Goal: Task Accomplishment & Management: Manage account settings

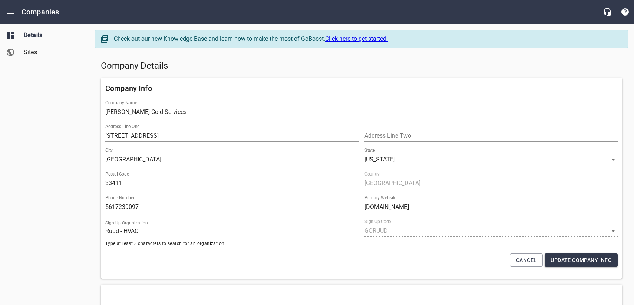
select select "[US_STATE]"
select select "49"
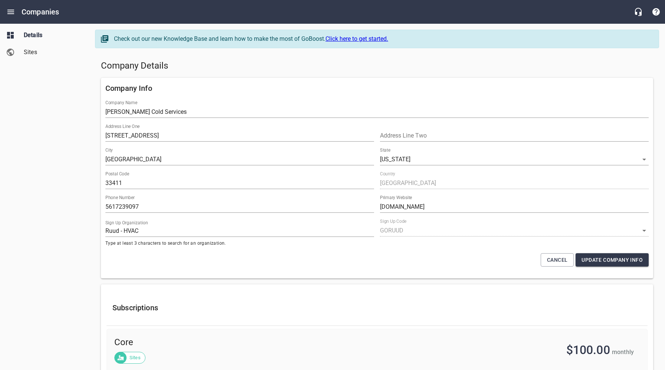
click at [391, 67] on h5 "Company Details" at bounding box center [377, 66] width 552 height 12
click at [12, 10] on icon "Open drawer" at bounding box center [10, 11] width 9 height 9
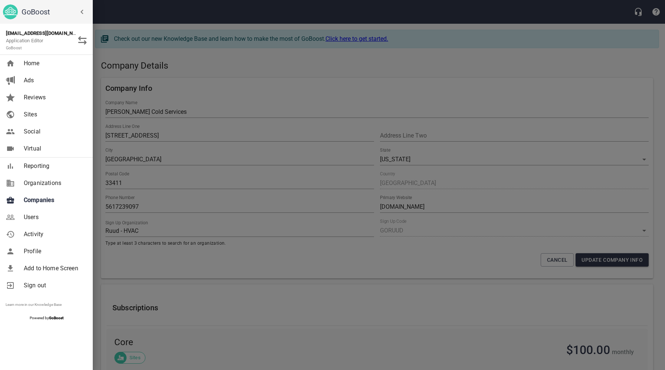
click at [38, 197] on span "Companies" at bounding box center [54, 200] width 60 height 9
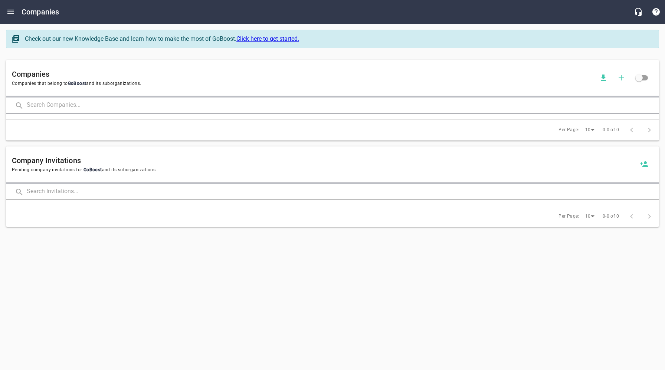
click at [139, 105] on input "text" at bounding box center [343, 106] width 632 height 16
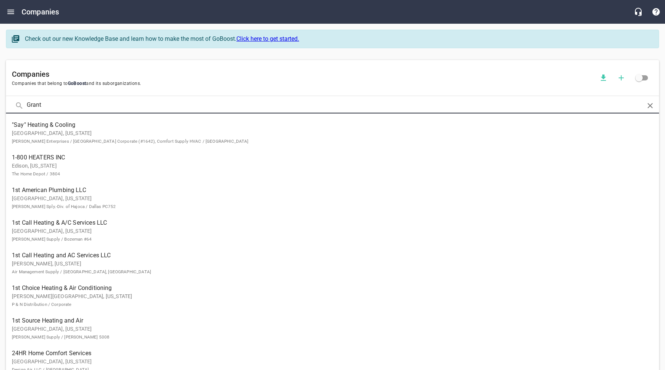
type input "Grant"
click button at bounding box center [0, 0] width 0 height 0
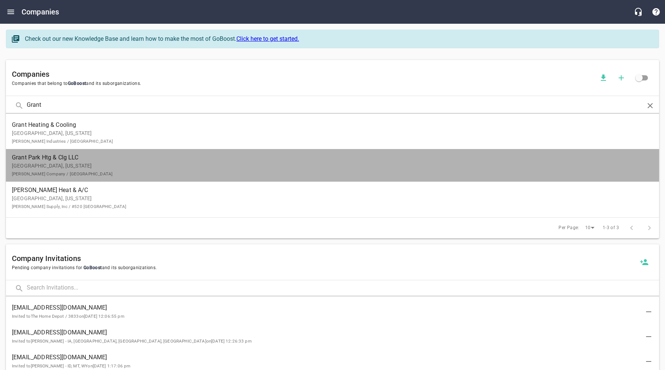
click at [59, 165] on p "South Milwaukee, Wisconsin Goodin Company / Milwaukee" at bounding box center [326, 170] width 629 height 16
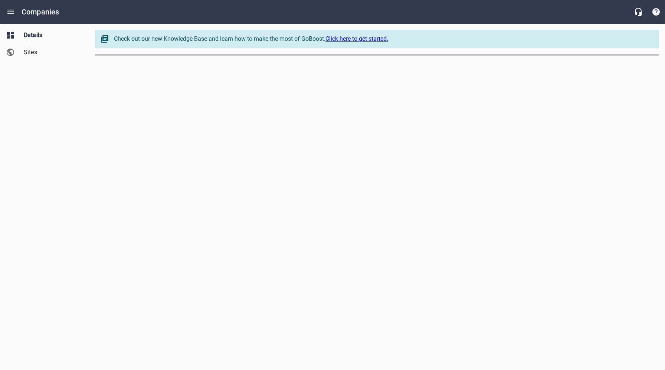
select select "[US_STATE]"
select select "63"
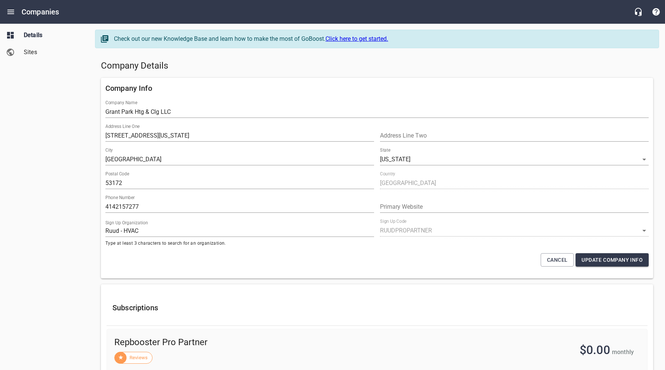
click at [305, 69] on h5 "Company Details" at bounding box center [377, 66] width 552 height 12
click at [59, 178] on div "Details Sites" at bounding box center [44, 185] width 89 height 370
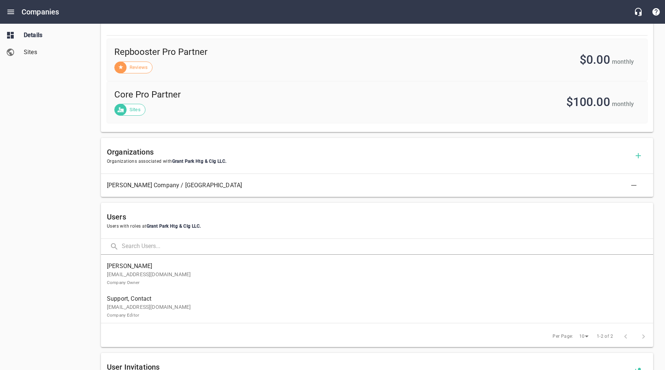
scroll to position [292, 0]
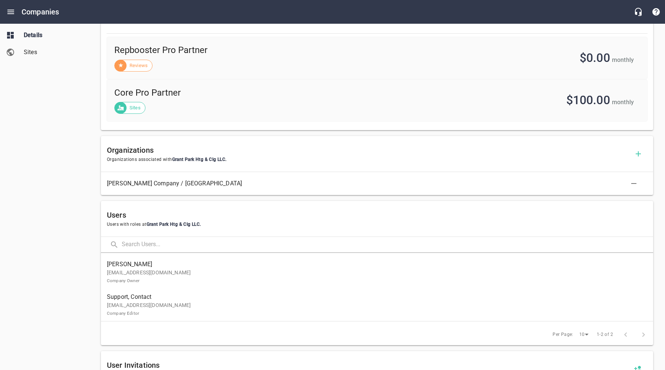
click at [155, 304] on p "contact@grantparkheatingcooling.com Company Editor" at bounding box center [374, 309] width 534 height 16
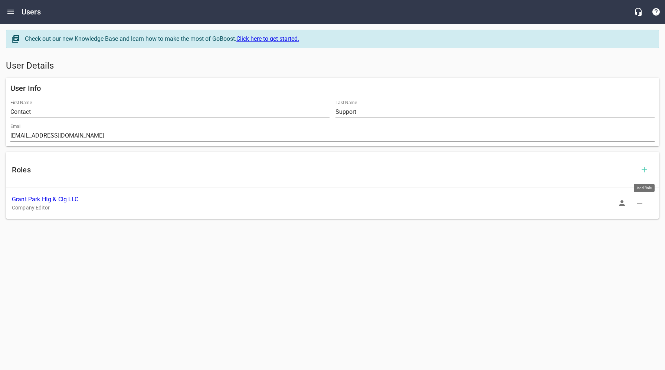
click at [634, 169] on icon "button" at bounding box center [643, 169] width 5 height 5
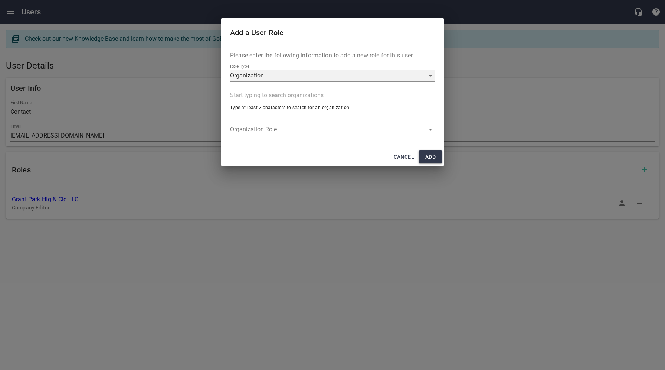
click at [299, 74] on div "Organization" at bounding box center [332, 76] width 205 height 12
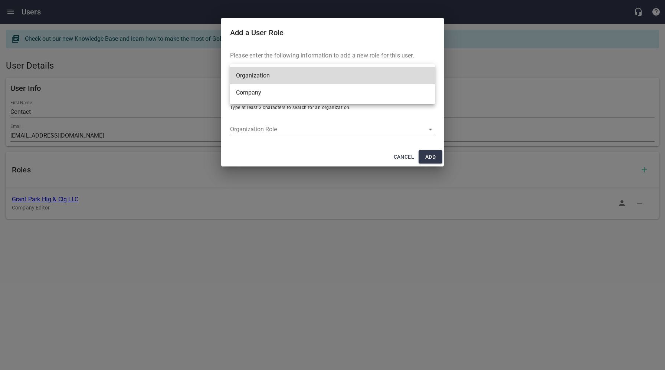
click at [257, 96] on li "Company" at bounding box center [332, 92] width 205 height 17
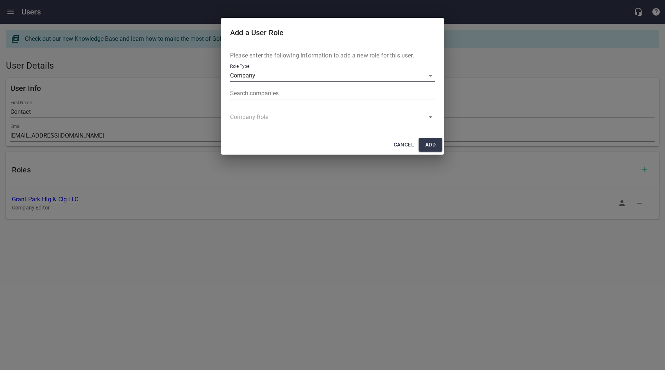
click at [267, 94] on input "text" at bounding box center [331, 94] width 202 height 12
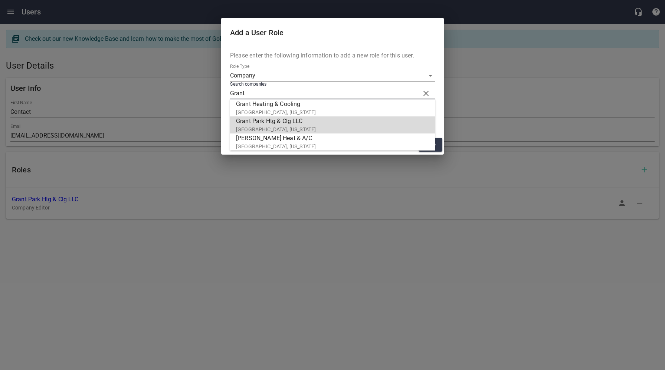
click at [273, 126] on p "South Milwaukee, Wisconsin" at bounding box center [329, 130] width 187 height 8
type input "Grant Park Htg & Clg LLC"
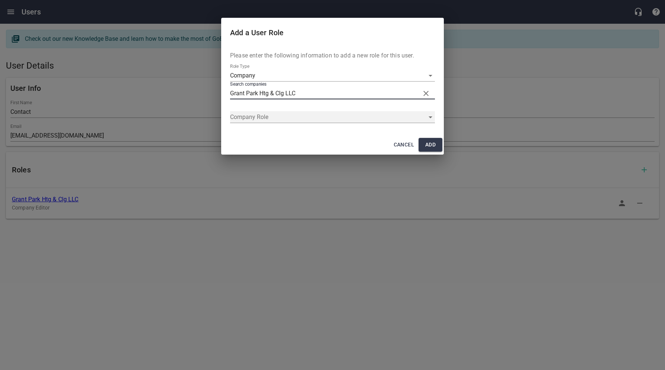
click at [266, 116] on div "​" at bounding box center [332, 117] width 205 height 12
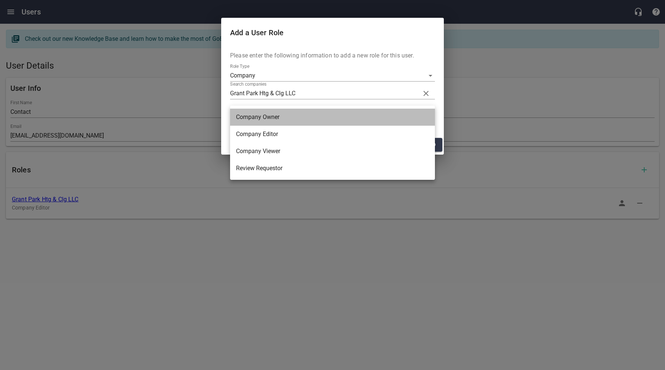
drag, startPoint x: 262, startPoint y: 118, endPoint x: 279, endPoint y: 123, distance: 17.4
click at [262, 118] on li "Company Owner" at bounding box center [332, 117] width 205 height 17
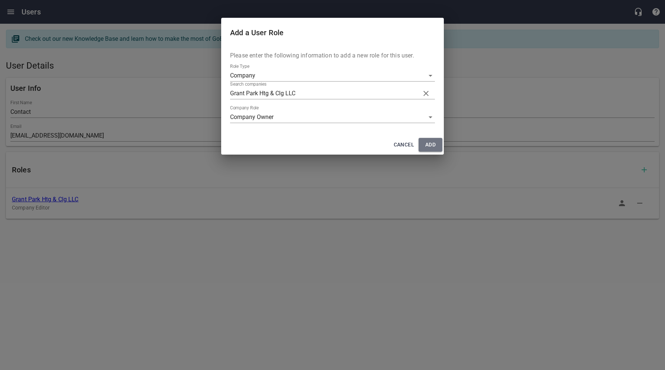
click at [441, 147] on button "Add" at bounding box center [430, 145] width 24 height 14
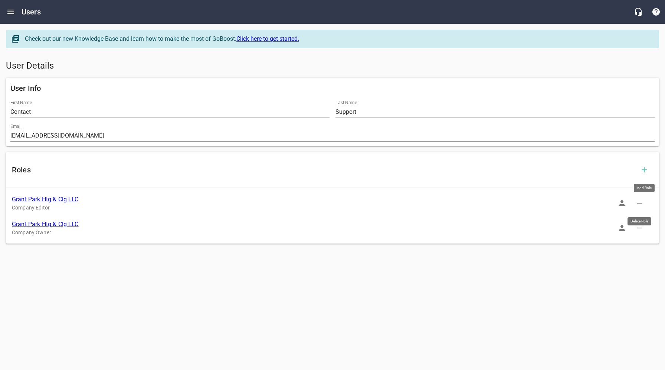
click at [634, 202] on icon "button" at bounding box center [639, 203] width 9 height 9
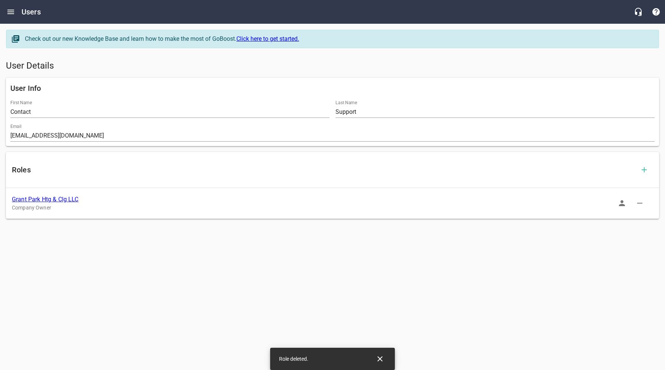
click at [56, 201] on link "Grant Park Htg & Clg LLC" at bounding box center [45, 199] width 67 height 7
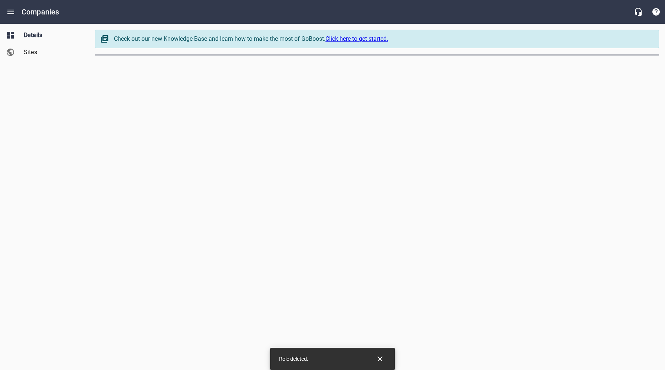
select select "[US_STATE]"
select select "63"
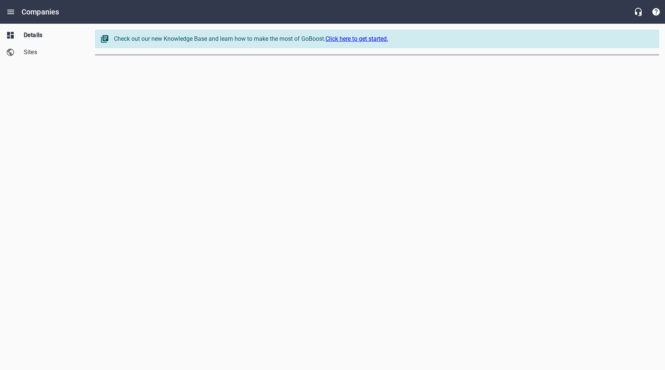
select select "[US_STATE]"
select select "62"
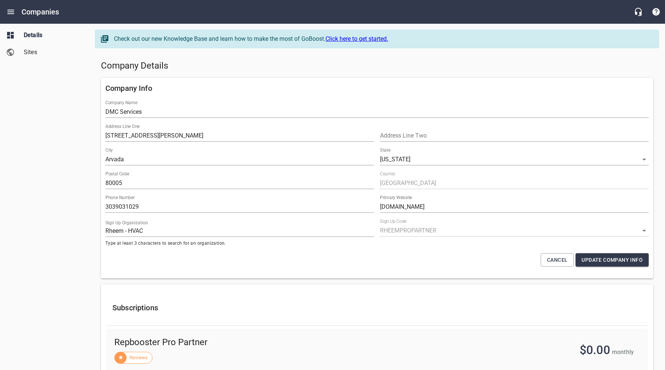
click at [28, 49] on span "Sites" at bounding box center [52, 52] width 56 height 9
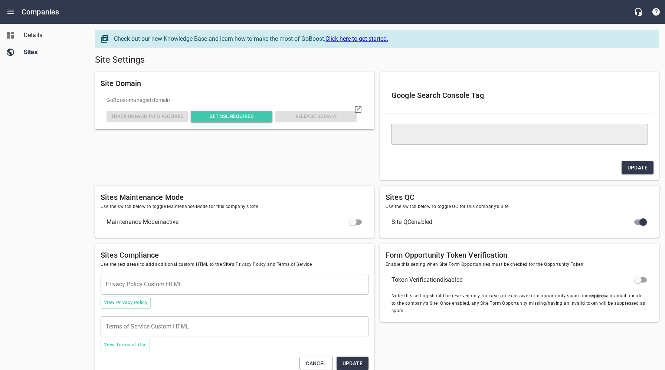
type textarea "<meta name="google-site-verification" content="zVZq3FjP8q8BoRWZCEIe6fFkBVhunKho…"
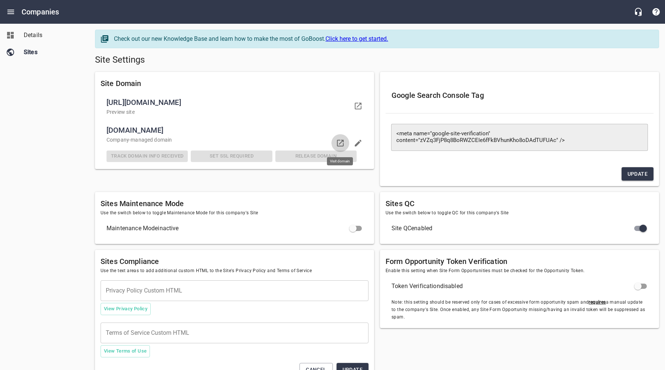
click at [340, 142] on icon at bounding box center [340, 143] width 9 height 9
click at [41, 36] on span "Details" at bounding box center [52, 35] width 56 height 9
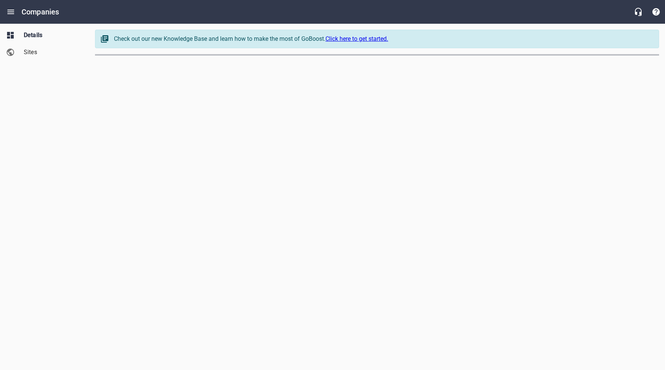
select select "[US_STATE]"
select select "62"
